Goal: Task Accomplishment & Management: Use online tool/utility

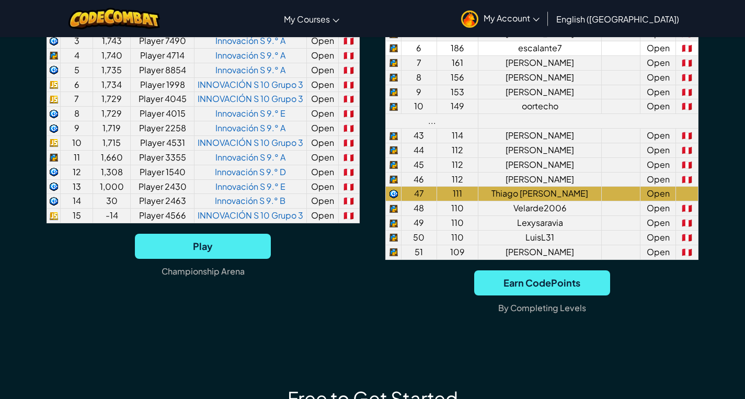
scroll to position [895, 0]
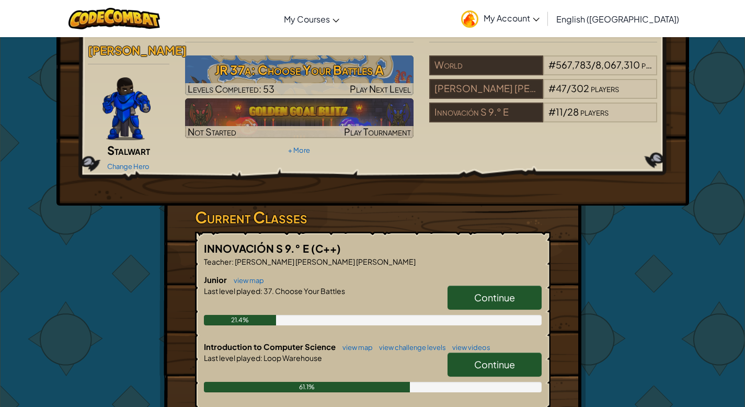
scroll to position [88, 0]
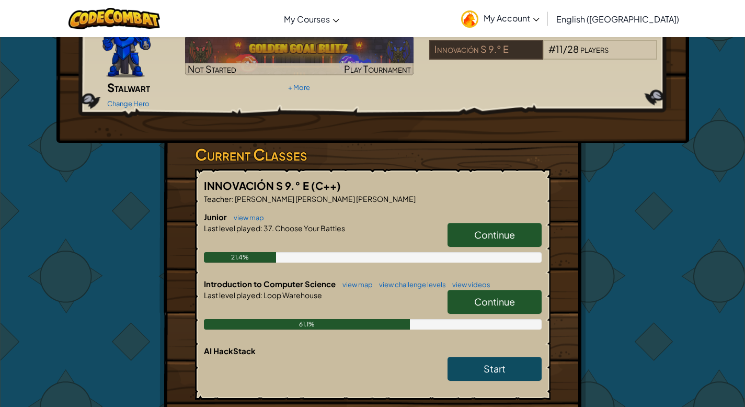
click at [499, 295] on span "Continue" at bounding box center [494, 301] width 41 height 12
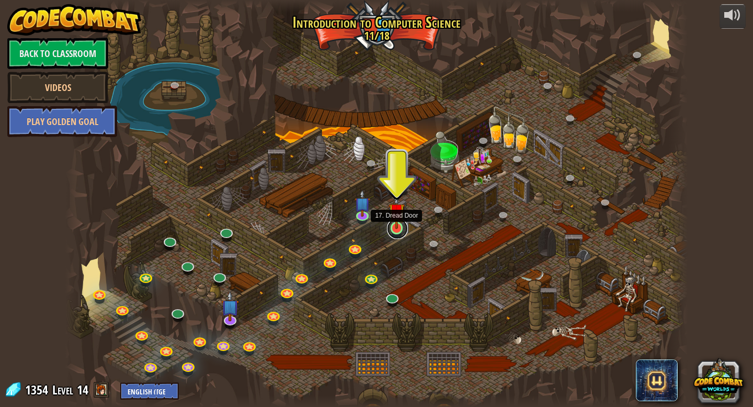
click at [397, 232] on link at bounding box center [397, 228] width 21 height 21
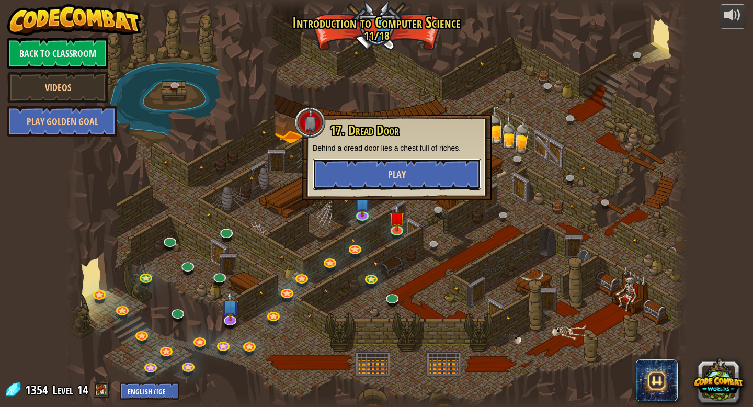
click at [393, 162] on button "Play" at bounding box center [397, 173] width 168 height 31
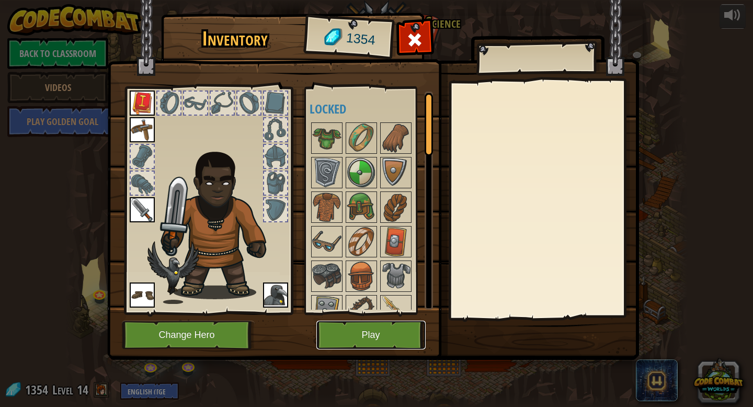
click at [378, 331] on button "Play" at bounding box center [370, 335] width 109 height 29
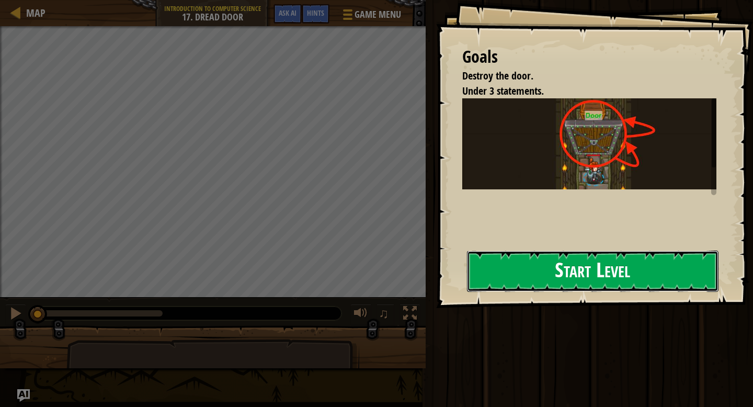
click at [494, 274] on button "Start Level" at bounding box center [593, 270] width 252 height 41
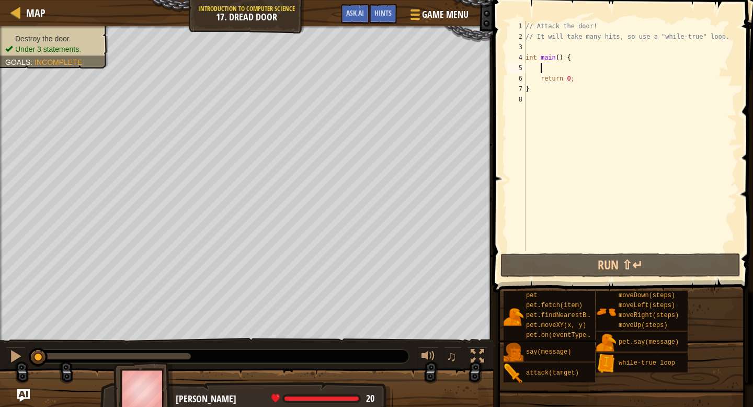
click at [575, 71] on div "// Attack the door! // It will take many hits, so use a "while-true" loop. int …" at bounding box center [630, 146] width 214 height 251
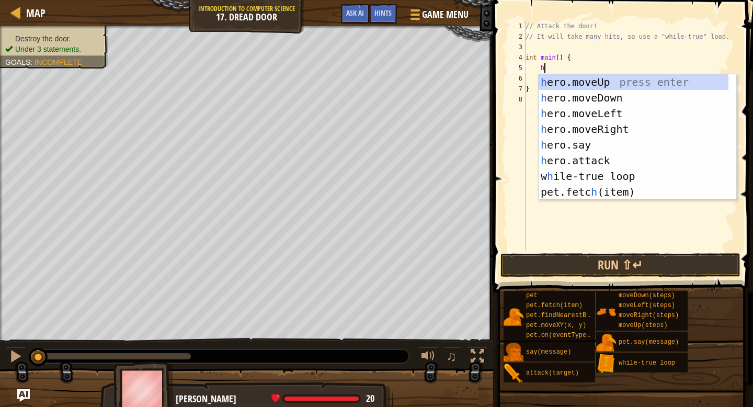
scroll to position [5, 1]
click at [572, 156] on div "h ero.moveUp press enter h ero.moveDown press enter h ero.moveLeft press enter …" at bounding box center [634, 152] width 190 height 157
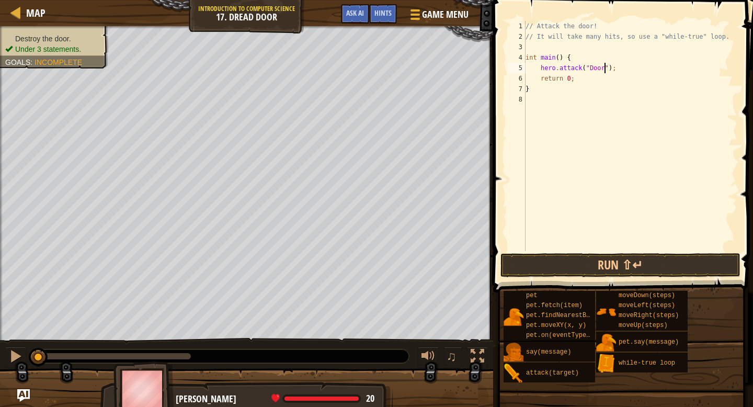
scroll to position [5, 6]
type textarea "hero.attack("Door");"
click at [611, 266] on button "Run ⇧↵" at bounding box center [620, 265] width 240 height 24
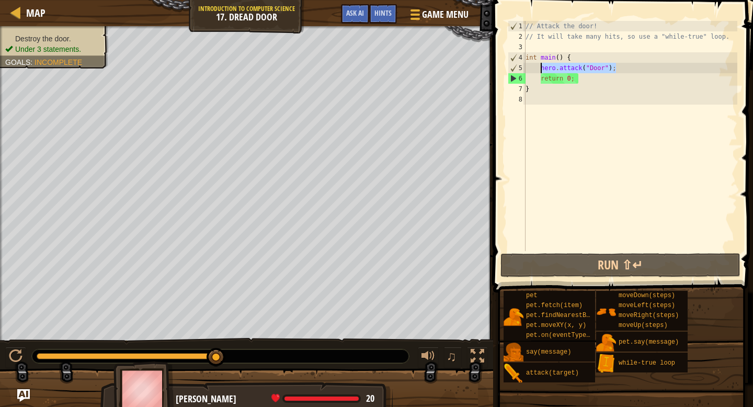
drag, startPoint x: 626, startPoint y: 67, endPoint x: 542, endPoint y: 67, distance: 84.7
click at [542, 67] on div "// Attack the door! // It will take many hits, so use a "while-true" loop. int …" at bounding box center [630, 146] width 214 height 251
click at [641, 68] on div "// Attack the door! // It will take many hits, so use a "while-true" loop. int …" at bounding box center [630, 136] width 214 height 230
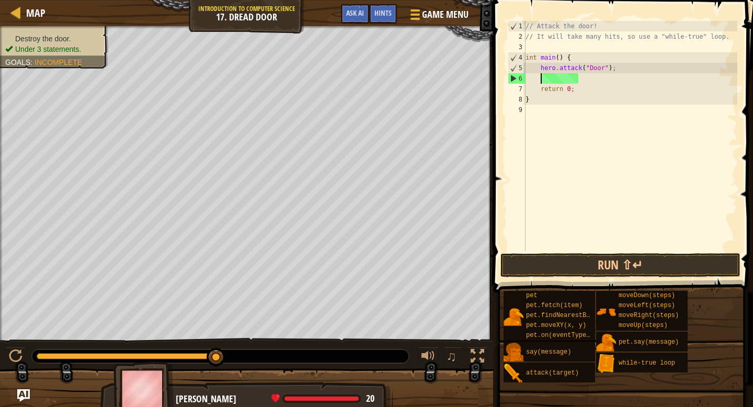
scroll to position [5, 1]
paste textarea "hero.attack("Door");"
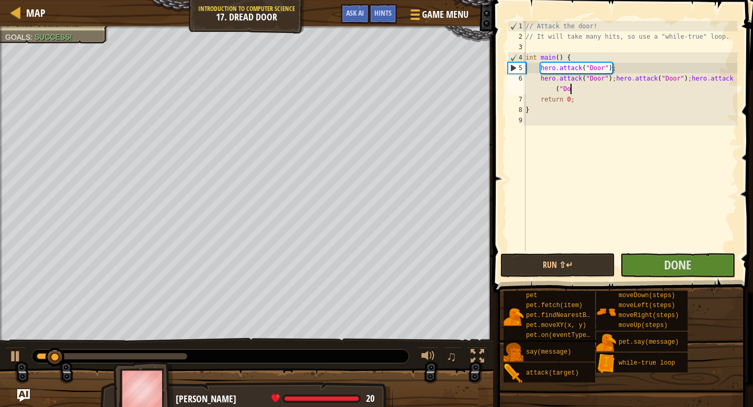
type textarea "hero.attack("Door");hero.attack("Door");hero.attack("D"
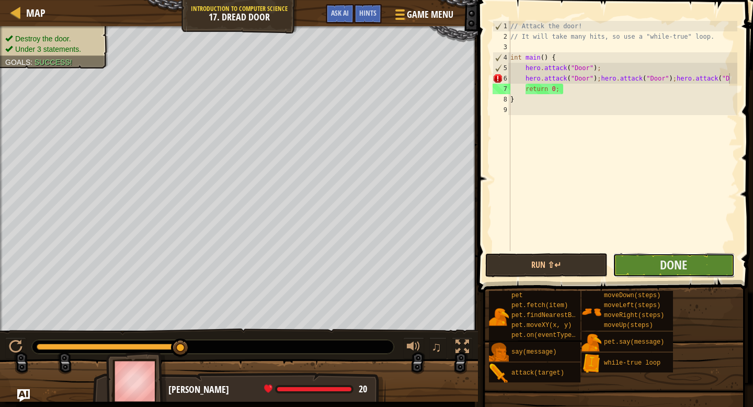
click at [695, 267] on button "Done" at bounding box center [674, 265] width 122 height 24
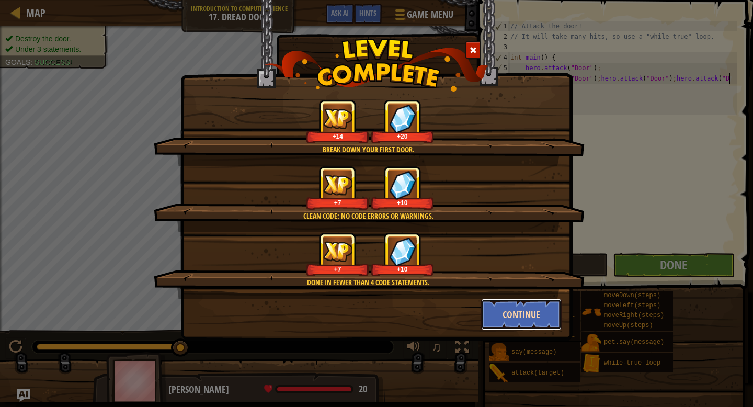
click at [505, 302] on button "Continue" at bounding box center [521, 314] width 81 height 31
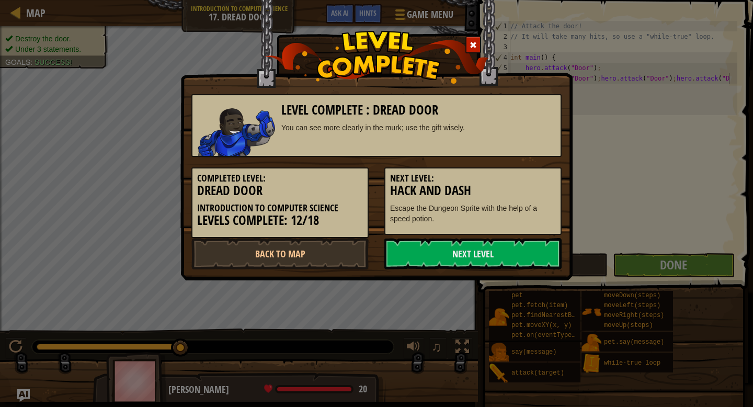
click at [506, 315] on div "Level Complete : Dread Door You can see more clearly in the murk; use the gift …" at bounding box center [376, 203] width 753 height 407
click at [472, 252] on link "Next Level" at bounding box center [472, 253] width 177 height 31
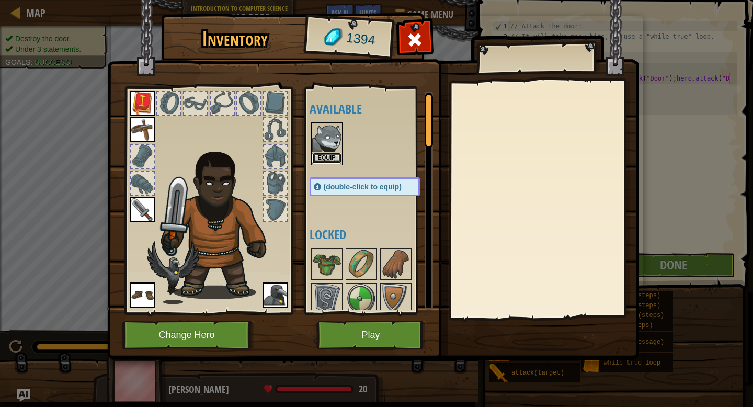
click at [329, 157] on button "Equip" at bounding box center [326, 158] width 29 height 11
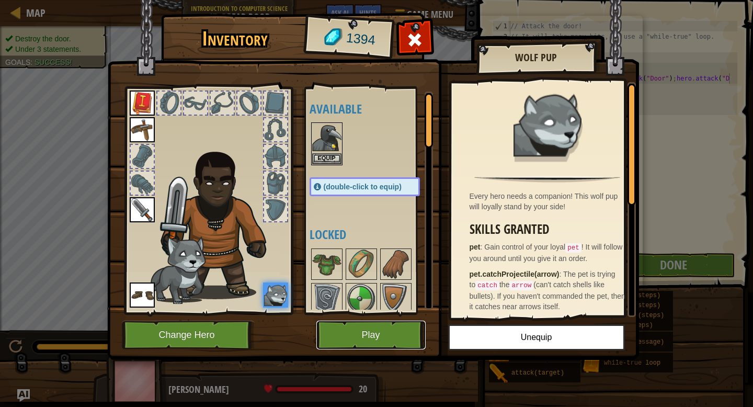
click at [367, 337] on button "Play" at bounding box center [370, 335] width 109 height 29
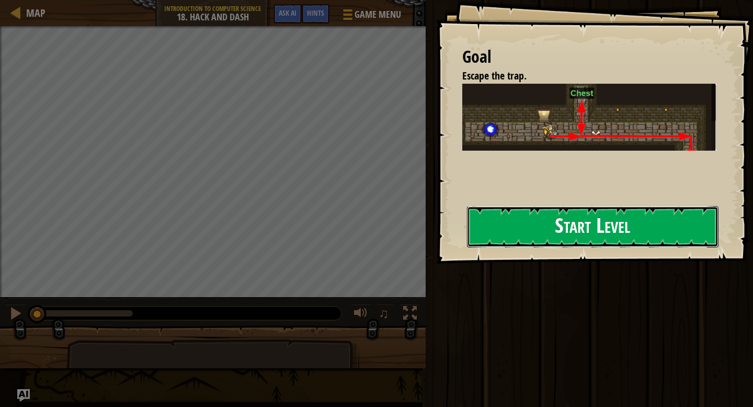
click at [551, 232] on button "Start Level" at bounding box center [593, 226] width 252 height 41
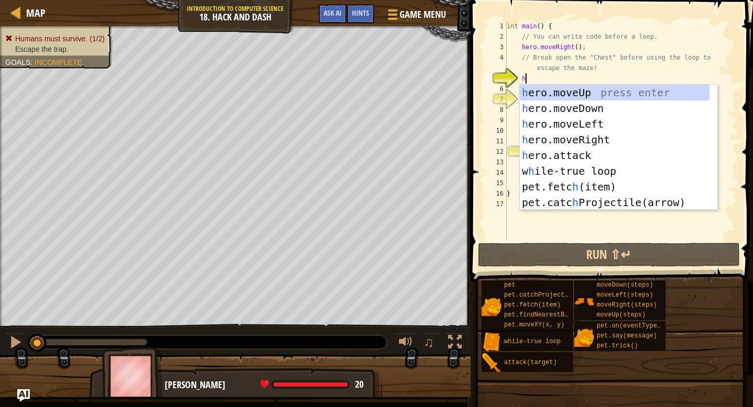
scroll to position [5, 1]
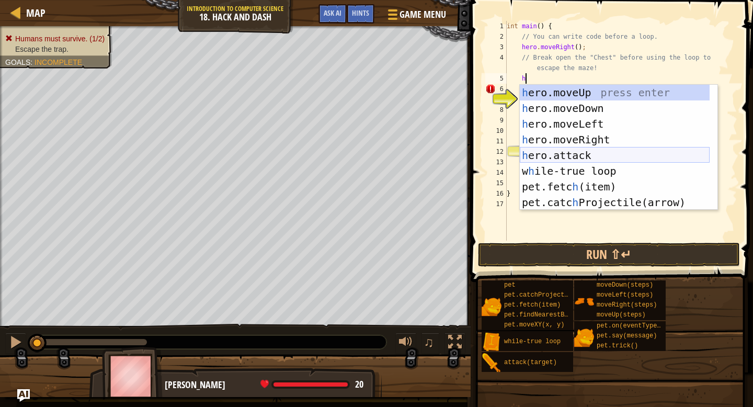
click at [573, 159] on div "h ero.moveUp press enter h ero.moveDown press enter h ero.moveLeft press enter …" at bounding box center [615, 163] width 190 height 157
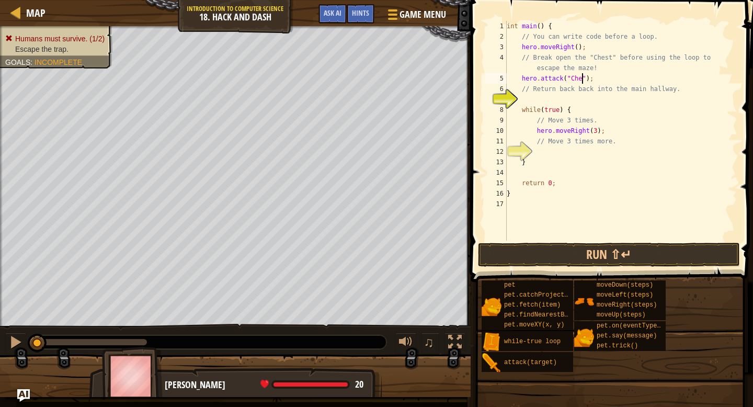
type textarea "hero.attack("Chest");"
click at [598, 102] on div "int main ( ) { // You can write code before a loop. hero . moveRight ( ) ; // B…" at bounding box center [621, 141] width 233 height 241
click at [558, 248] on button "Run ⇧↵" at bounding box center [609, 255] width 262 height 24
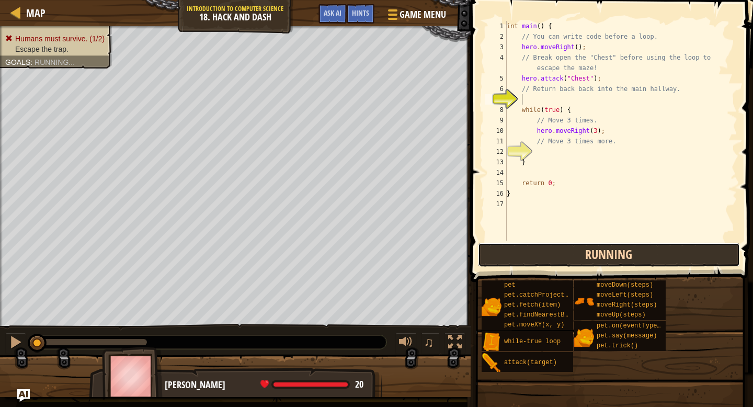
click at [571, 255] on button "Running" at bounding box center [609, 255] width 262 height 24
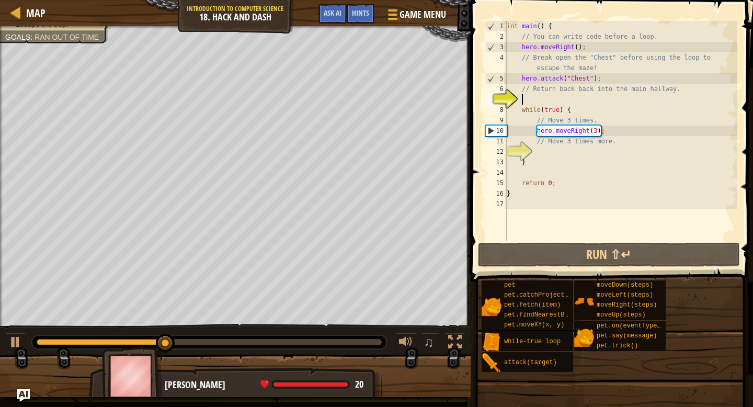
type textarea "H"
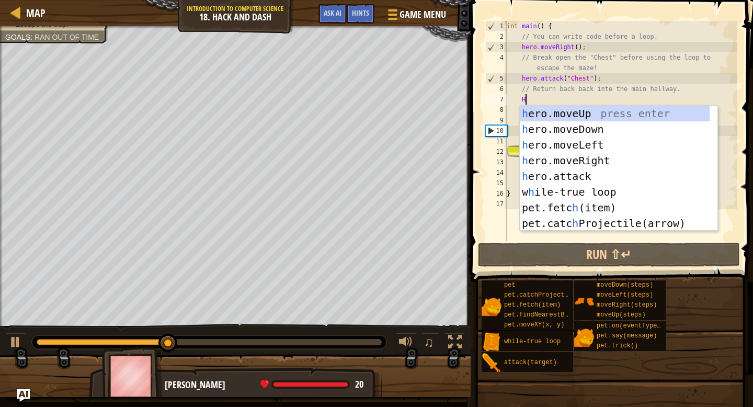
scroll to position [5, 1]
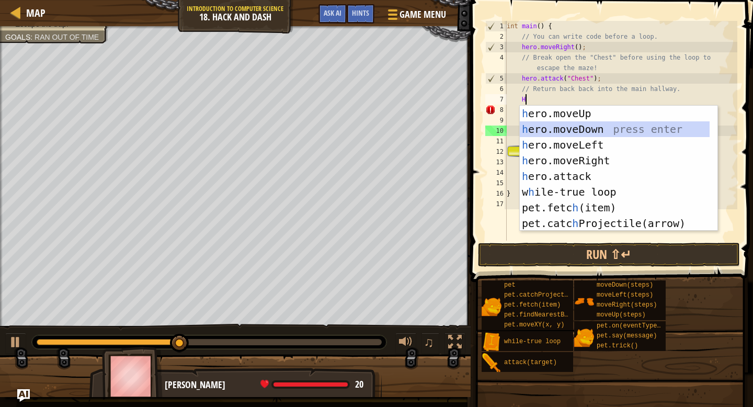
click at [576, 133] on div "h ero.moveUp press enter h ero.moveDown press enter h ero.moveLeft press enter …" at bounding box center [615, 184] width 190 height 157
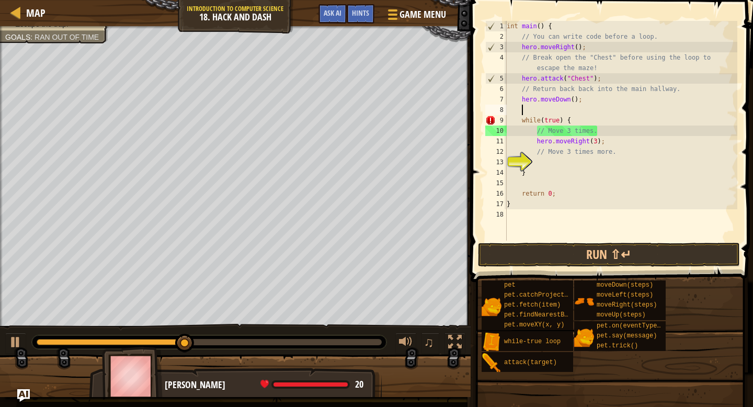
type textarea "H"
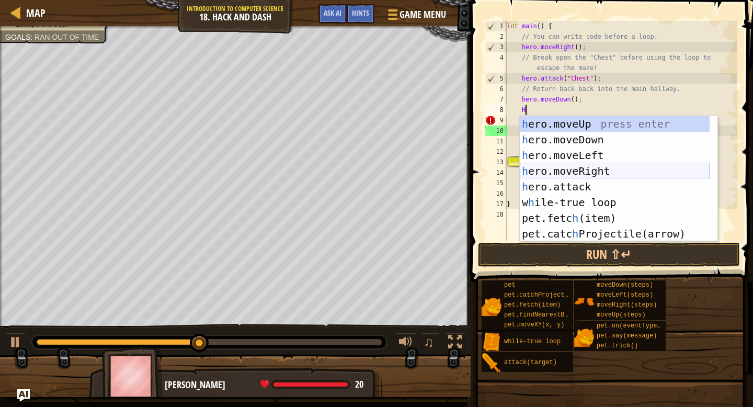
click at [579, 167] on div "h ero.moveUp press enter h ero.moveDown press enter h ero.moveLeft press enter …" at bounding box center [615, 194] width 190 height 157
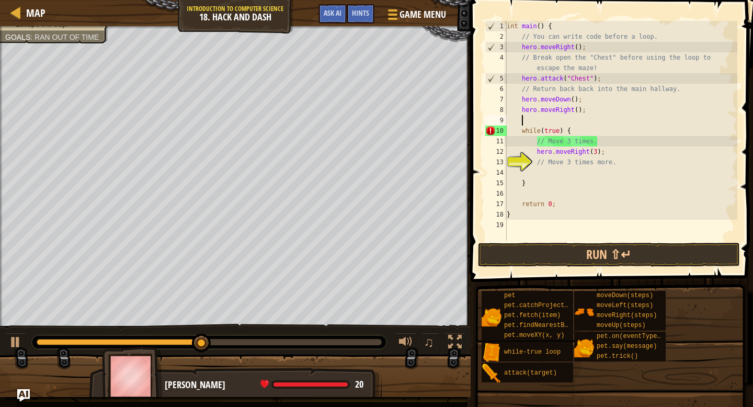
scroll to position [5, 1]
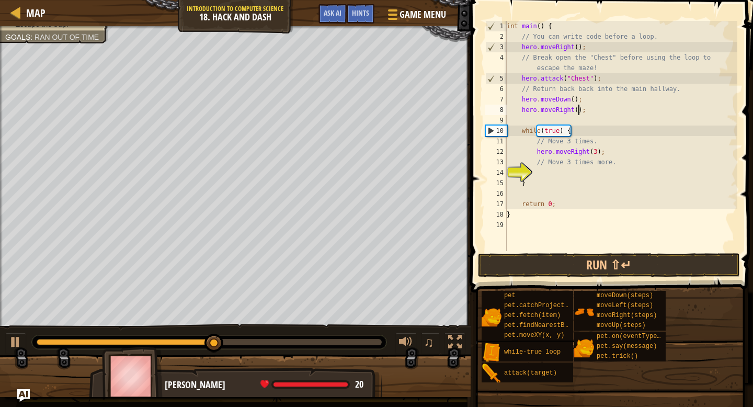
click at [579, 111] on div "int main ( ) { // You can write code before a loop. hero . moveRight ( ) ; // B…" at bounding box center [621, 146] width 233 height 251
type textarea "hero.moveRight(3);"
click at [577, 121] on div "int main ( ) { // You can write code before a loop. hero . moveRight ( ) ; // B…" at bounding box center [621, 146] width 233 height 251
type textarea "H"
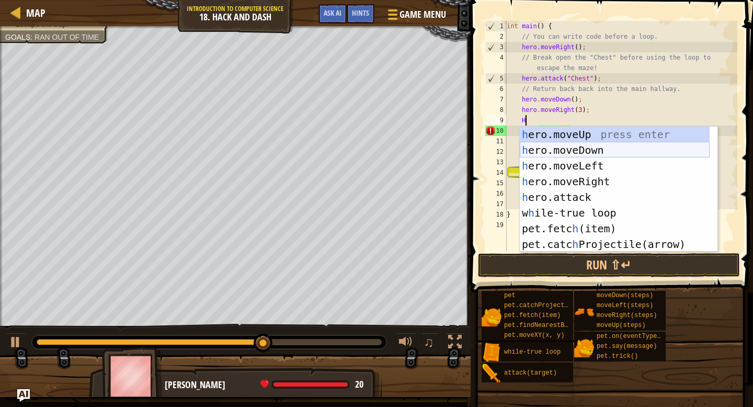
click at [573, 152] on div "h ero.moveUp press enter h ero.moveDown press enter h ero.moveLeft press enter …" at bounding box center [615, 205] width 190 height 157
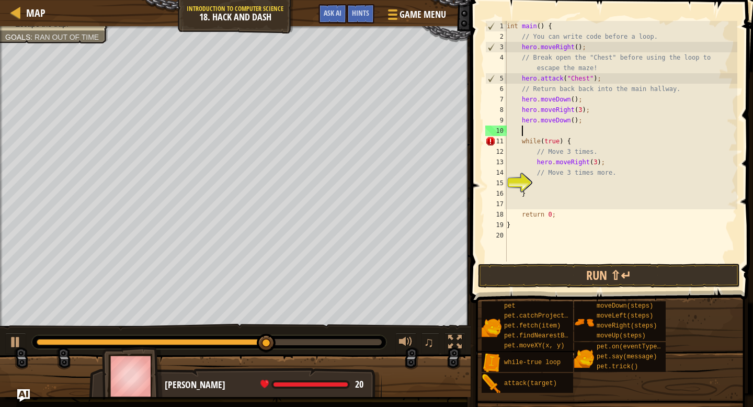
scroll to position [5, 1]
click at [573, 122] on div "int main ( ) { // You can write code before a loop. hero . moveRight ( ) ; // B…" at bounding box center [621, 151] width 233 height 261
type textarea "hero.moveDown(3);"
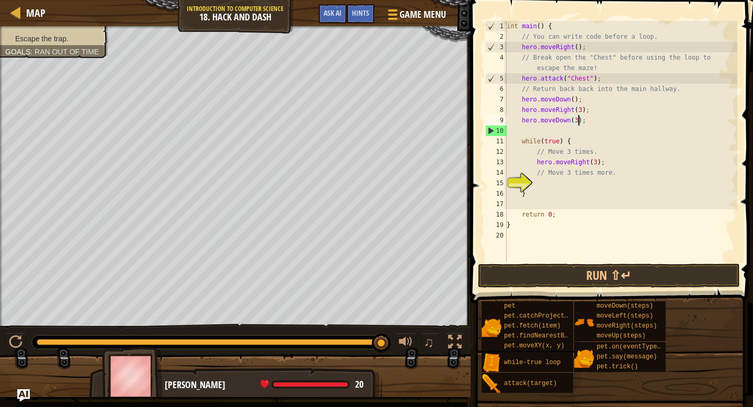
click at [534, 129] on div "int main ( ) { // You can write code before a loop. hero . moveRight ( ) ; // B…" at bounding box center [621, 151] width 233 height 261
type textarea "H"
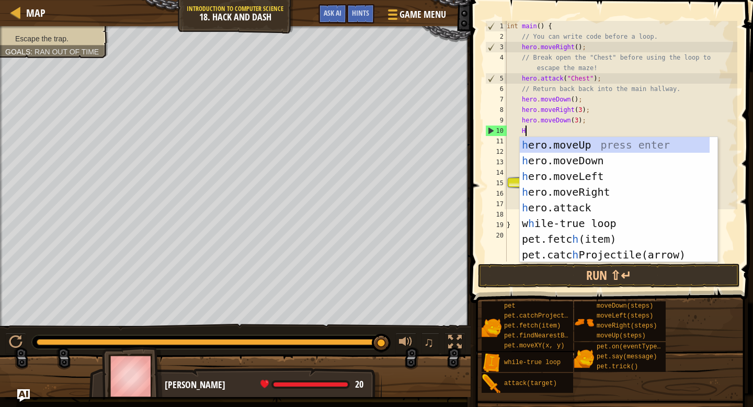
scroll to position [5, 1]
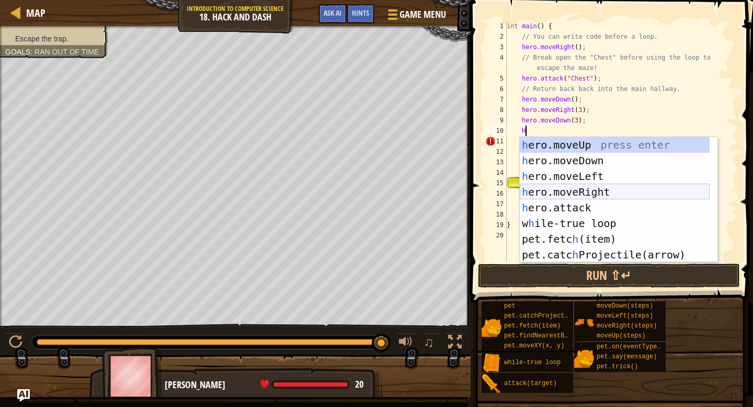
click at [592, 186] on div "h ero.moveUp press enter h ero.moveDown press enter h ero.moveLeft press enter …" at bounding box center [615, 215] width 190 height 157
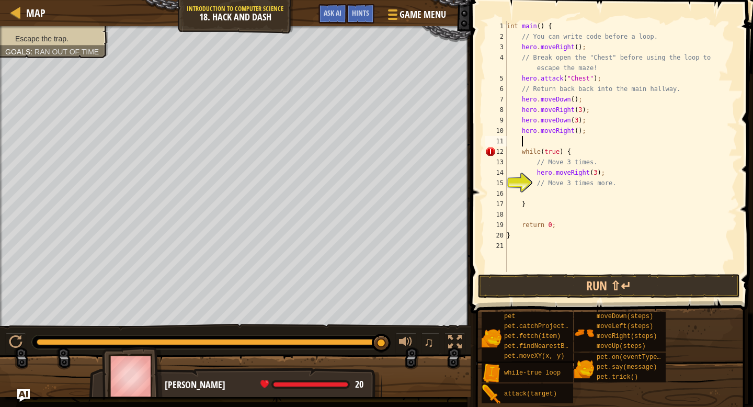
scroll to position [5, 1]
click at [579, 132] on div "int main ( ) { // You can write code before a loop. hero . moveRight ( ) ; // B…" at bounding box center [621, 157] width 233 height 272
type textarea "hero.moveRight(3);"
click at [557, 142] on div "int main ( ) { // You can write code before a loop. hero . moveRight ( ) ; // B…" at bounding box center [621, 157] width 233 height 272
type textarea "H"
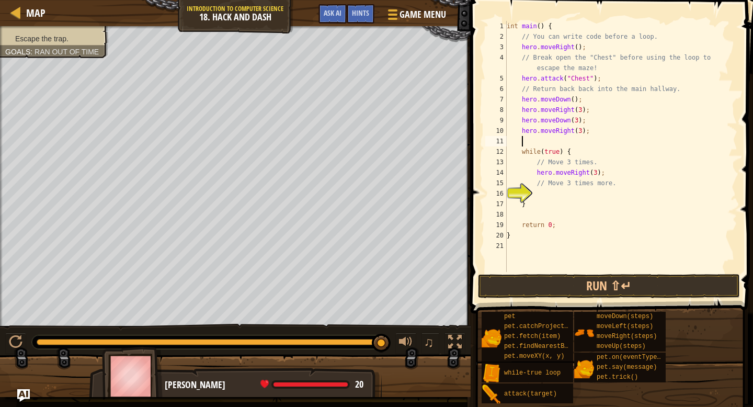
scroll to position [5, 1]
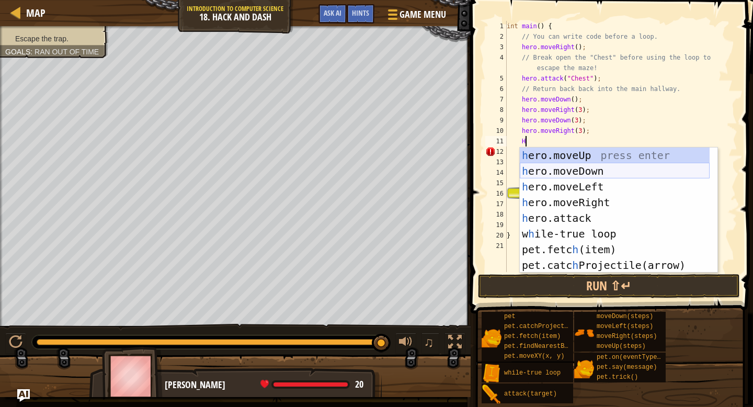
click at [562, 174] on div "h ero.moveUp press enter h ero.moveDown press enter h ero.moveLeft press enter …" at bounding box center [615, 225] width 190 height 157
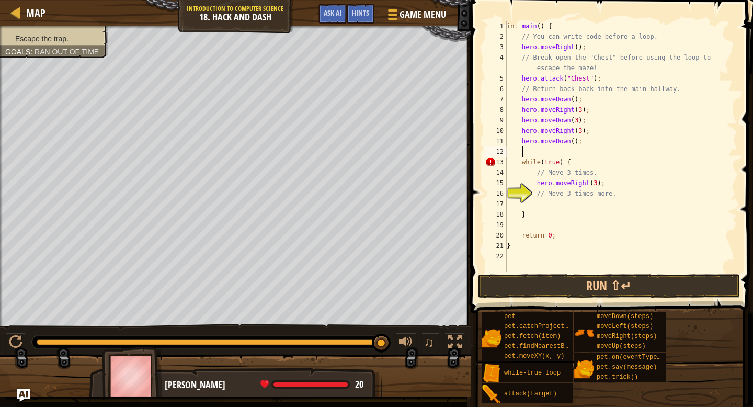
scroll to position [5, 1]
click at [574, 143] on div "int main ( ) { // You can write code before a loop. hero . moveRight ( ) ; // B…" at bounding box center [621, 157] width 233 height 272
type textarea "hero.moveDown(3);"
click at [566, 150] on div "int main ( ) { // You can write code before a loop. hero . moveRight ( ) ; // B…" at bounding box center [621, 157] width 233 height 272
type textarea "H"
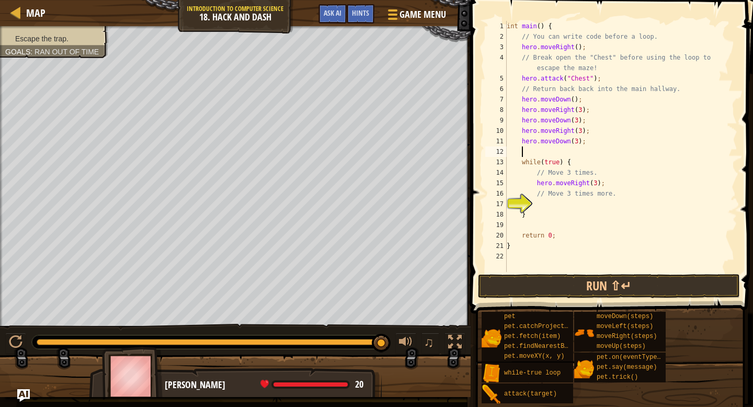
scroll to position [5, 1]
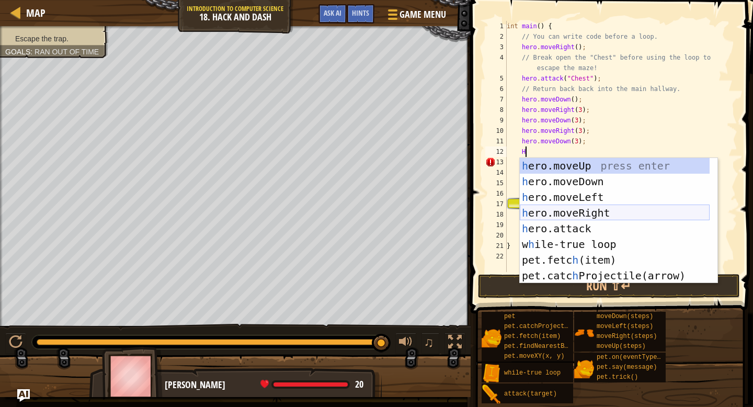
click at [567, 207] on div "h ero.moveUp press enter h ero.moveDown press enter h ero.moveLeft press enter …" at bounding box center [615, 236] width 190 height 157
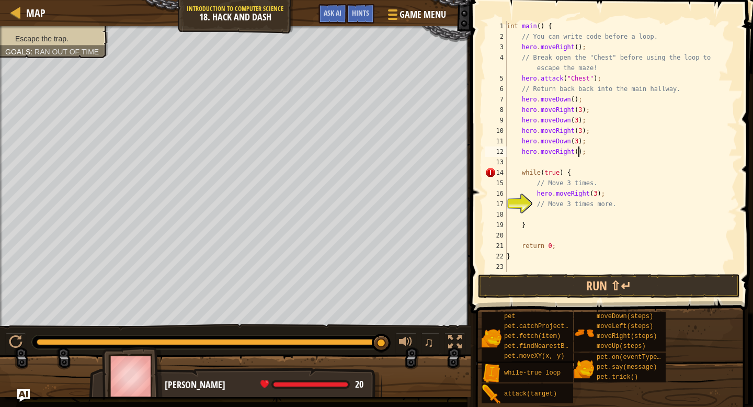
click at [578, 151] on div "int main ( ) { // You can write code before a loop. hero . moveRight ( ) ; // B…" at bounding box center [621, 157] width 233 height 272
type textarea "hero.moveRight(3);"
click at [564, 160] on div "int main ( ) { // You can write code before a loop. hero . moveRight ( ) ; // B…" at bounding box center [621, 157] width 233 height 272
type textarea "H"
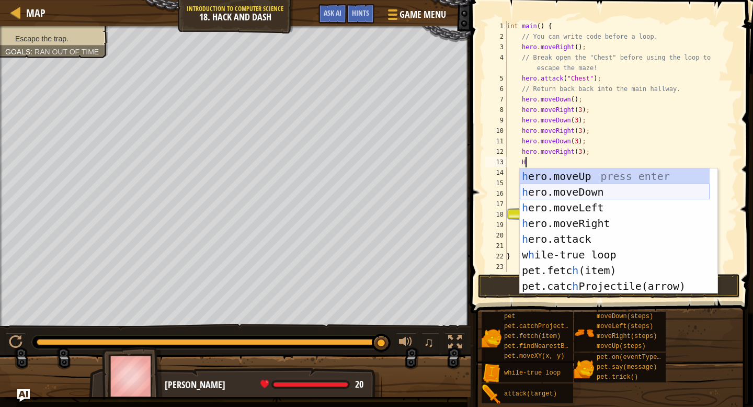
click at [559, 194] on div "h ero.moveUp press enter h ero.moveDown press enter h ero.moveLeft press enter …" at bounding box center [615, 246] width 190 height 157
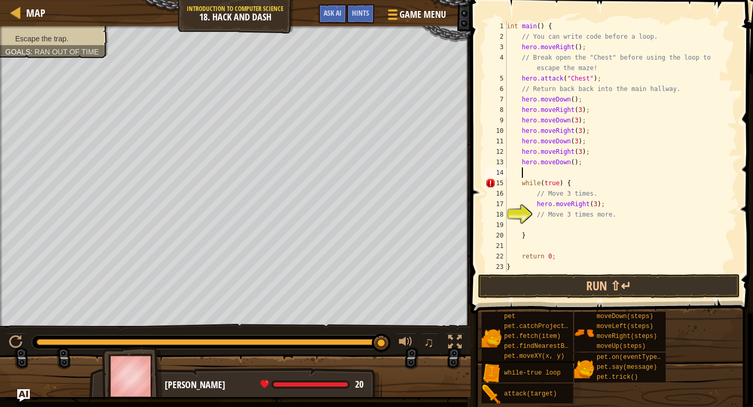
click at [574, 164] on div "int main ( ) { // You can write code before a loop. hero . moveRight ( ) ; // B…" at bounding box center [617, 157] width 225 height 272
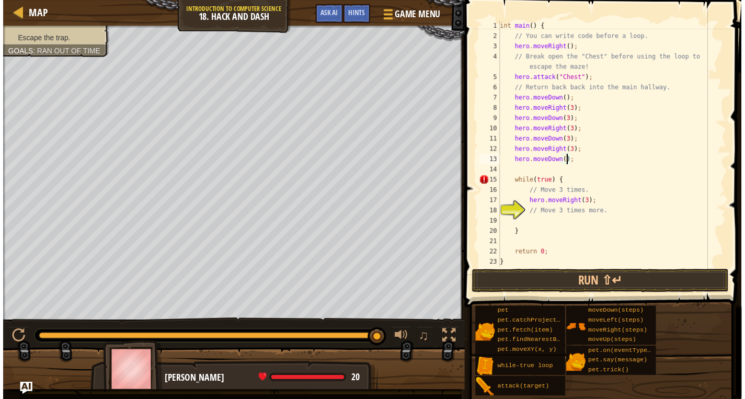
scroll to position [5, 6]
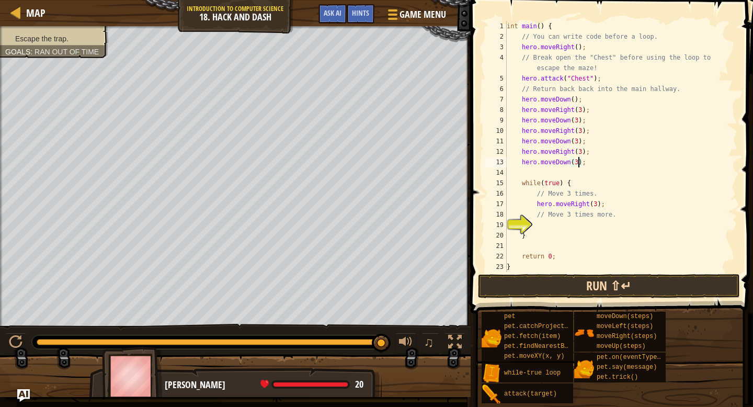
type textarea "hero.moveDown(3);"
click at [566, 283] on button "Run ⇧↵" at bounding box center [609, 286] width 262 height 24
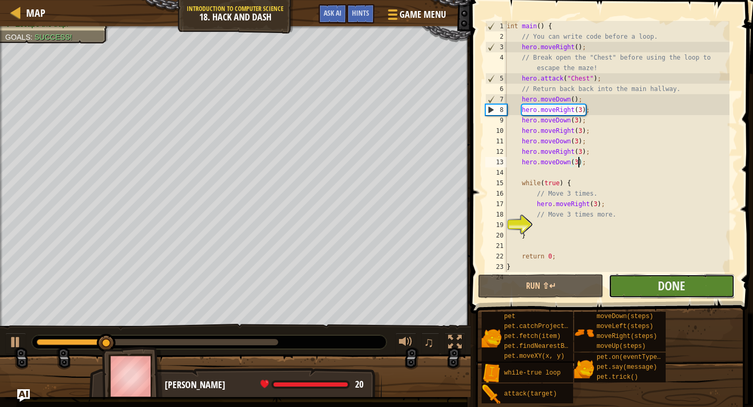
click at [694, 286] on button "Done" at bounding box center [671, 286] width 125 height 24
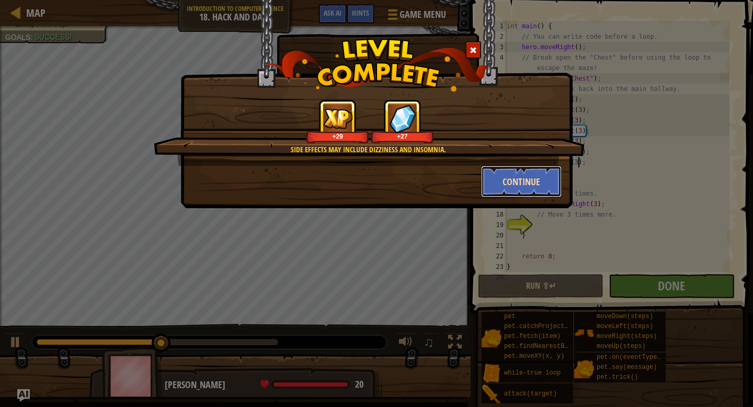
click at [507, 177] on button "Continue" at bounding box center [521, 181] width 81 height 31
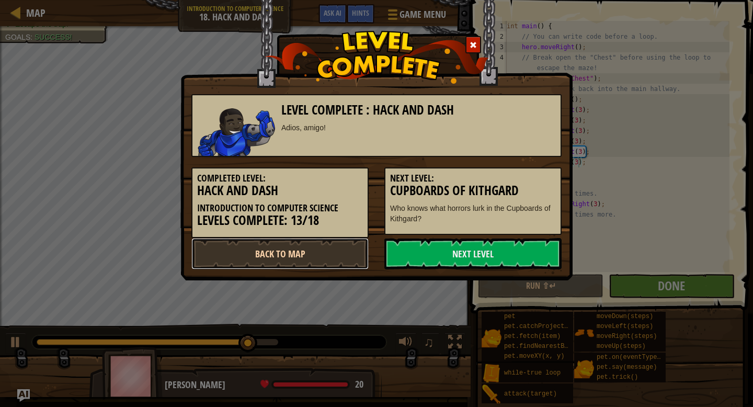
click at [332, 253] on link "Back to Map" at bounding box center [279, 253] width 177 height 31
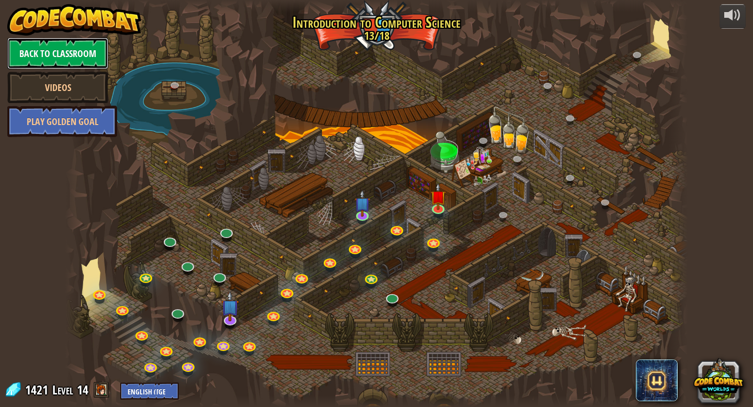
click at [21, 51] on link "Back to Classroom" at bounding box center [57, 53] width 101 height 31
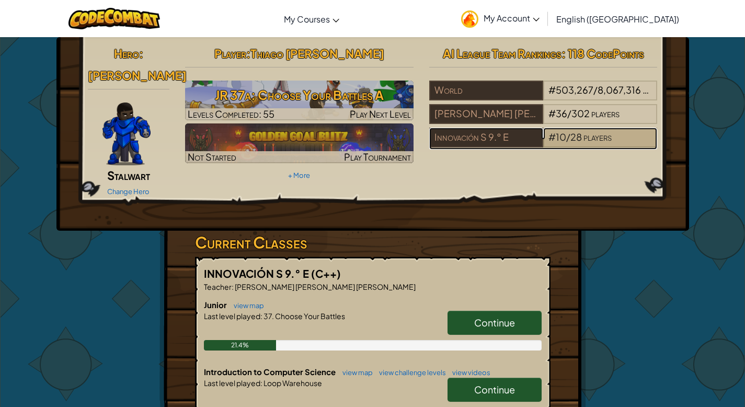
click at [577, 138] on span "28" at bounding box center [576, 137] width 12 height 12
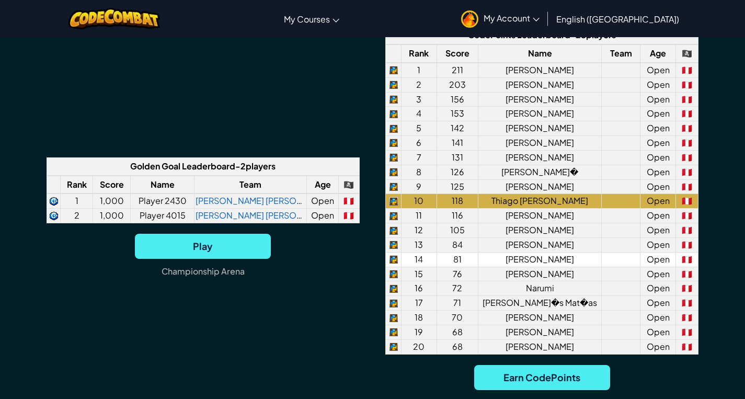
scroll to position [808, 0]
